Goal: Task Accomplishment & Management: Manage account settings

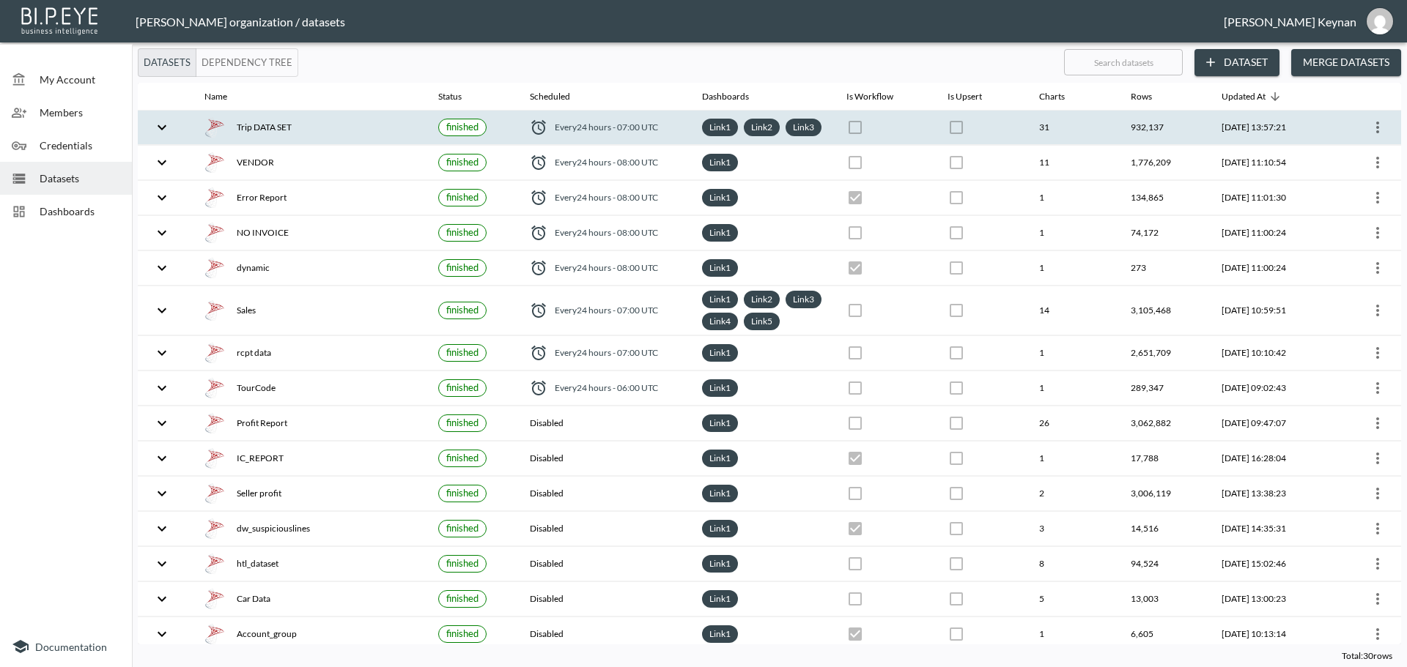
click at [1372, 131] on icon "more" at bounding box center [1378, 128] width 18 height 18
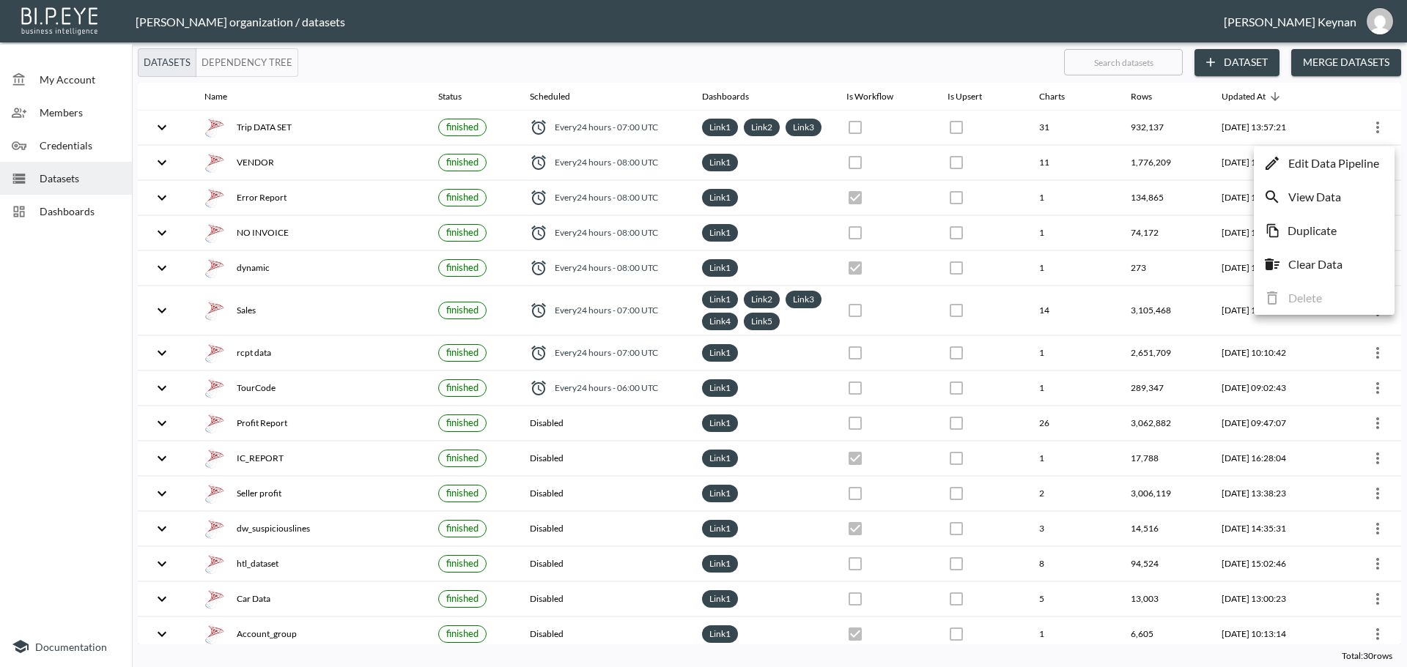
click at [1326, 164] on p "Edit Data Pipeline" at bounding box center [1333, 164] width 91 height 18
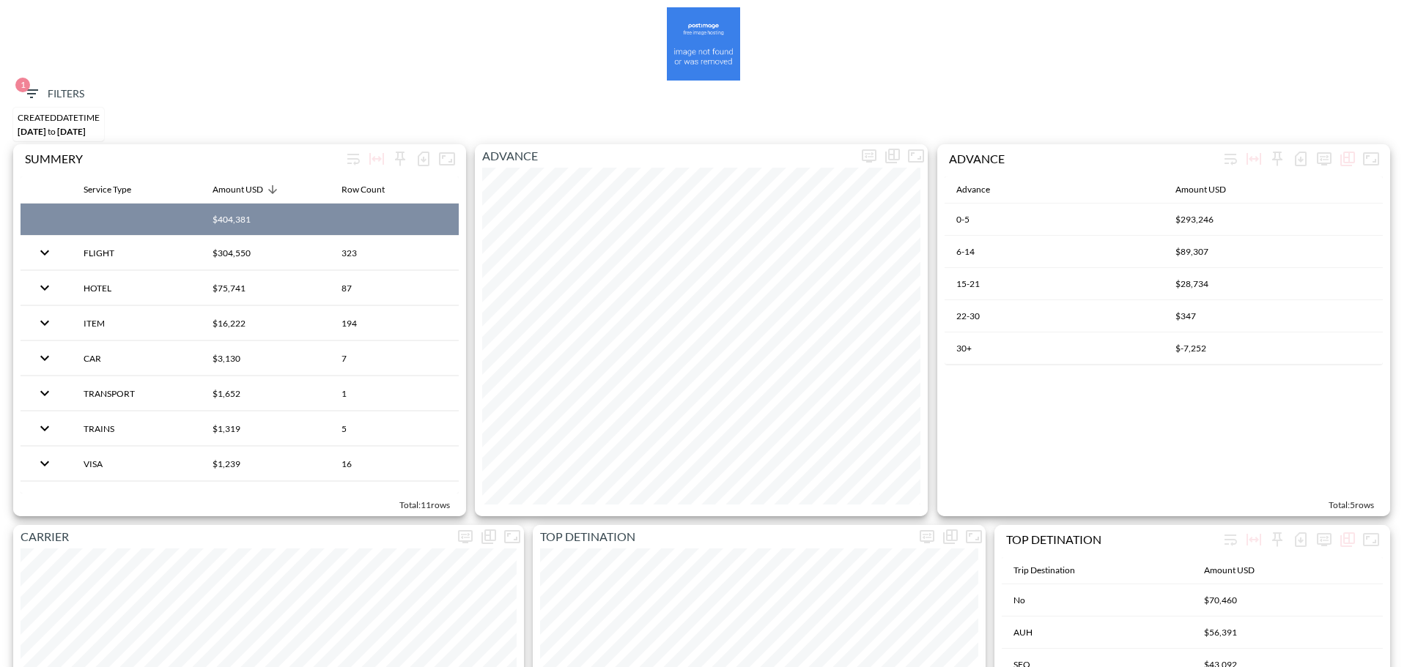
click at [67, 97] on span "1 Filters" at bounding box center [54, 94] width 62 height 18
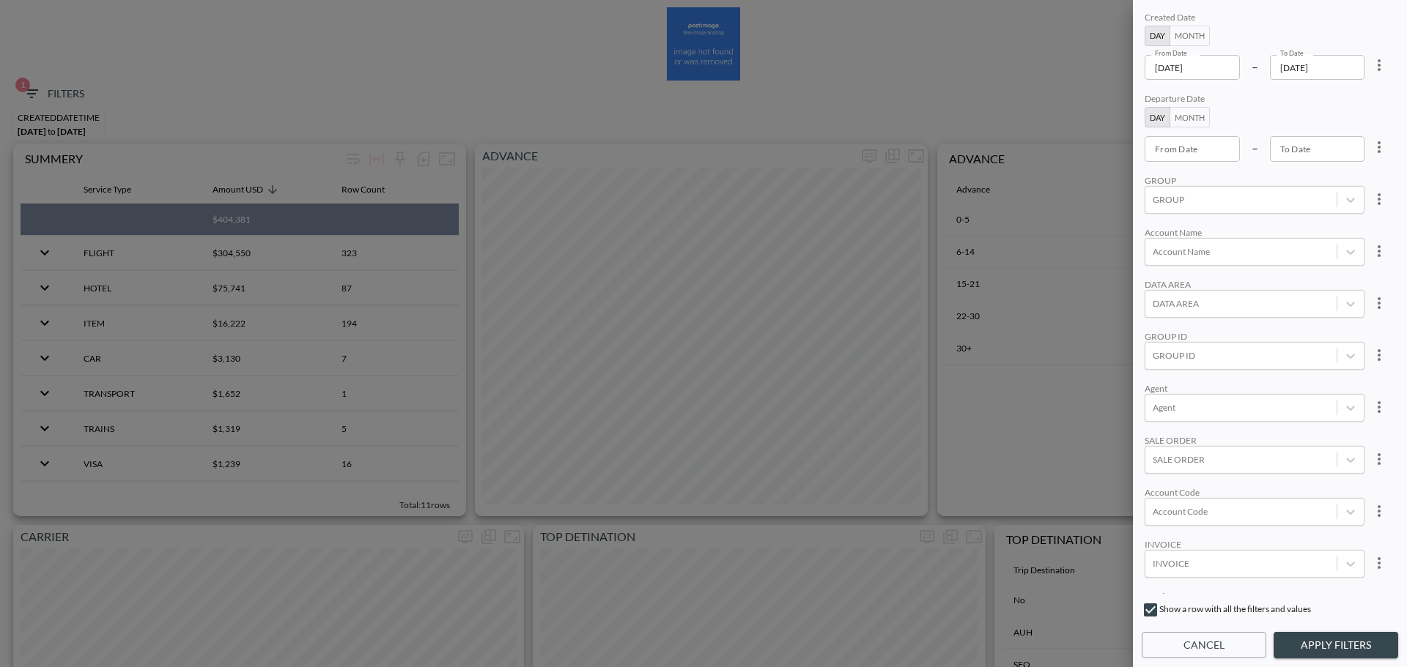
click at [648, 108] on div at bounding box center [703, 333] width 1407 height 667
click at [1194, 654] on button "Cancel" at bounding box center [1203, 645] width 125 height 27
